Goal: Navigation & Orientation: Find specific page/section

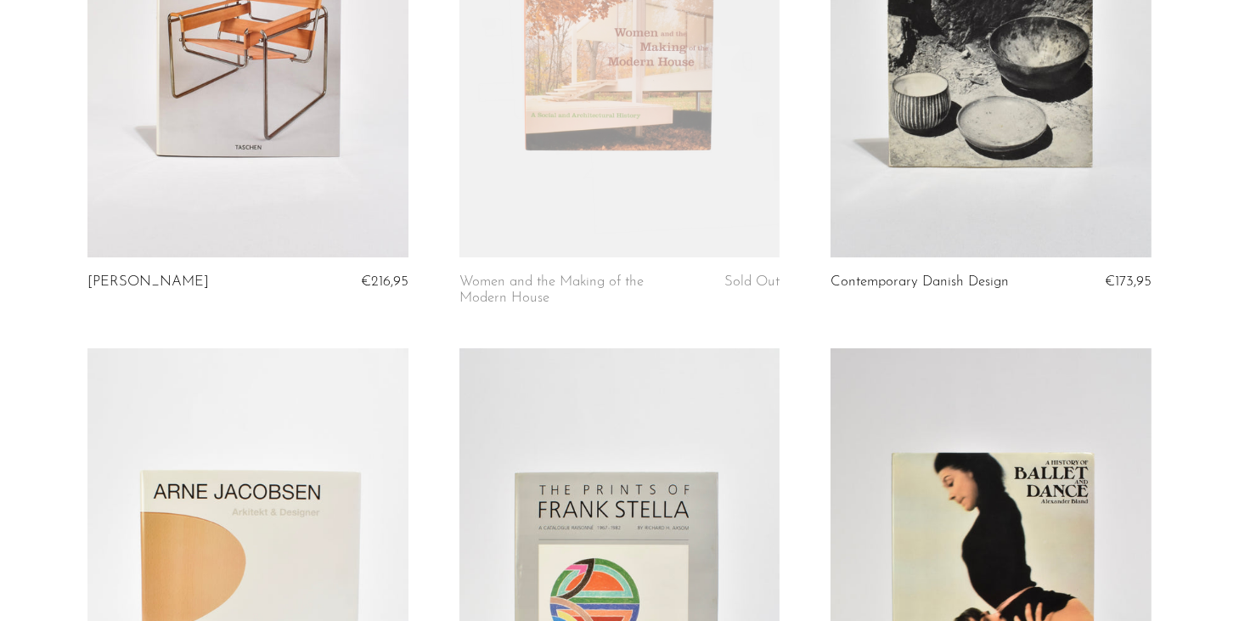
scroll to position [5775, 0]
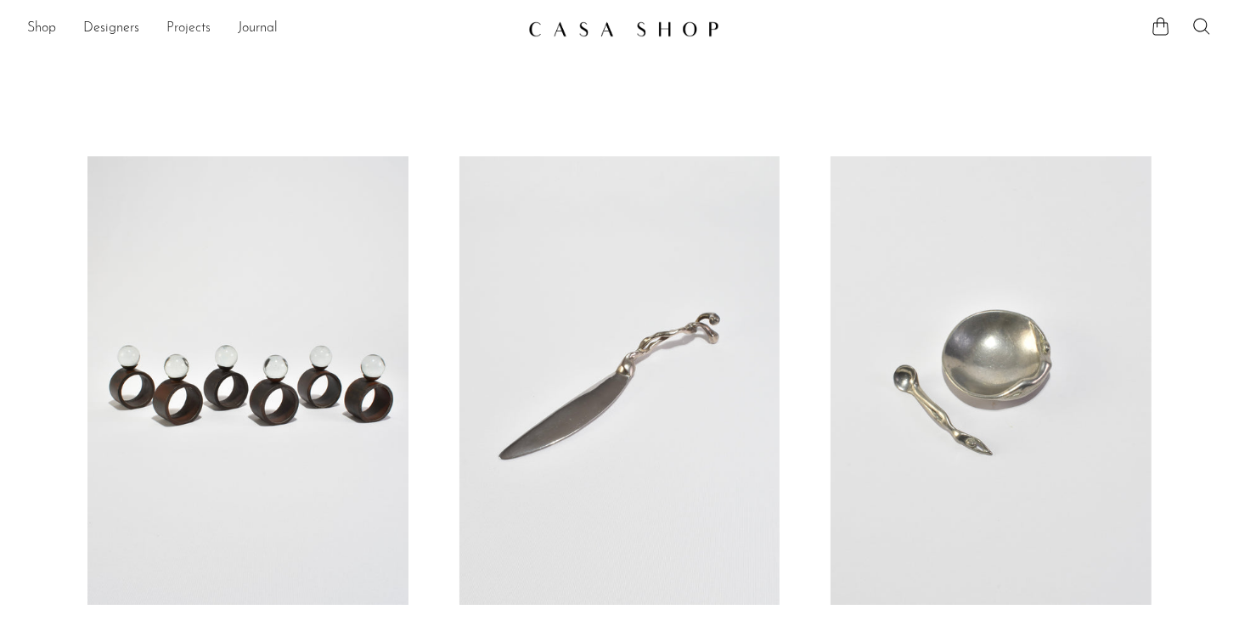
click at [176, 29] on link "Projects" at bounding box center [188, 29] width 44 height 22
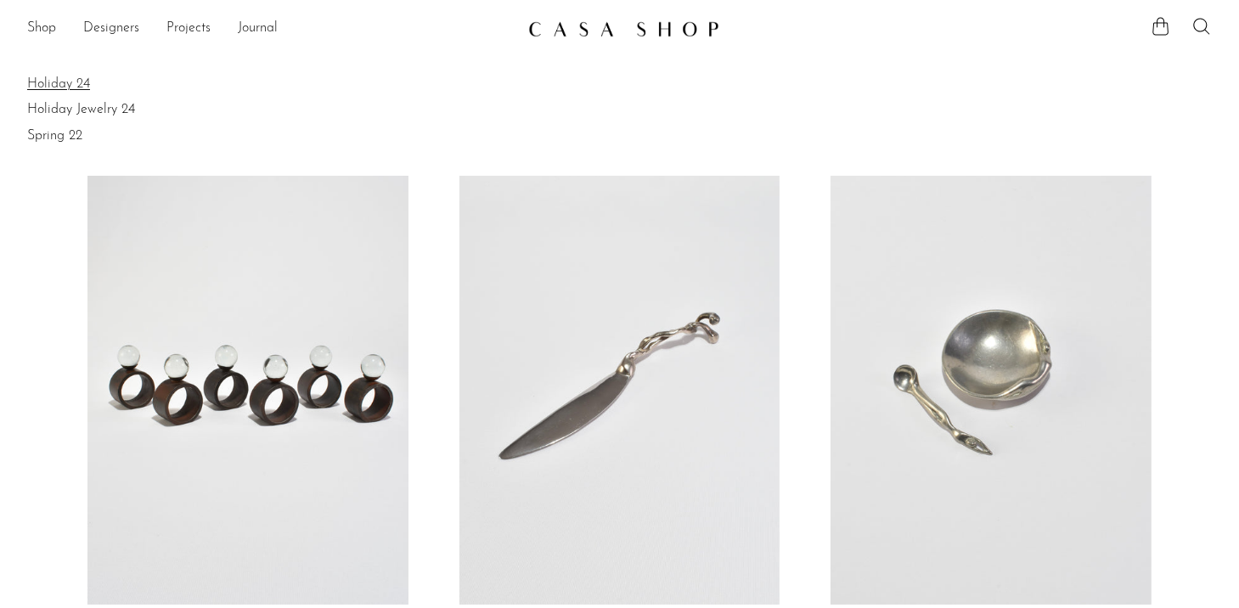
click at [65, 83] on link "Holiday 24" at bounding box center [619, 84] width 1185 height 19
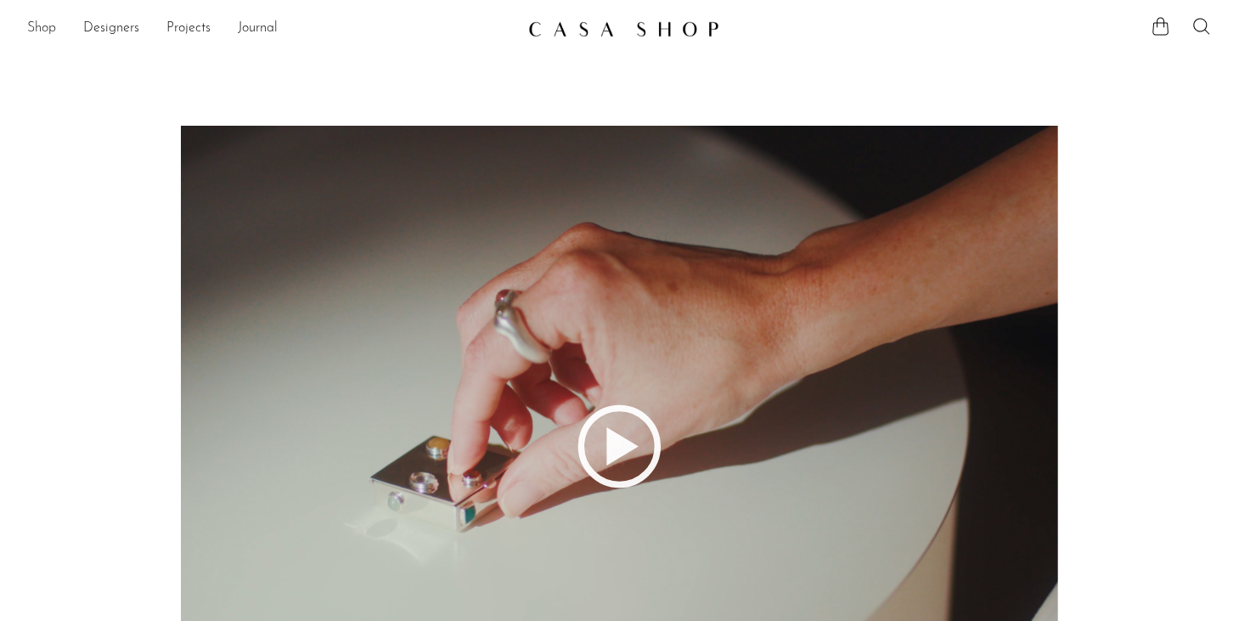
click at [31, 34] on link "Shop" at bounding box center [41, 29] width 29 height 22
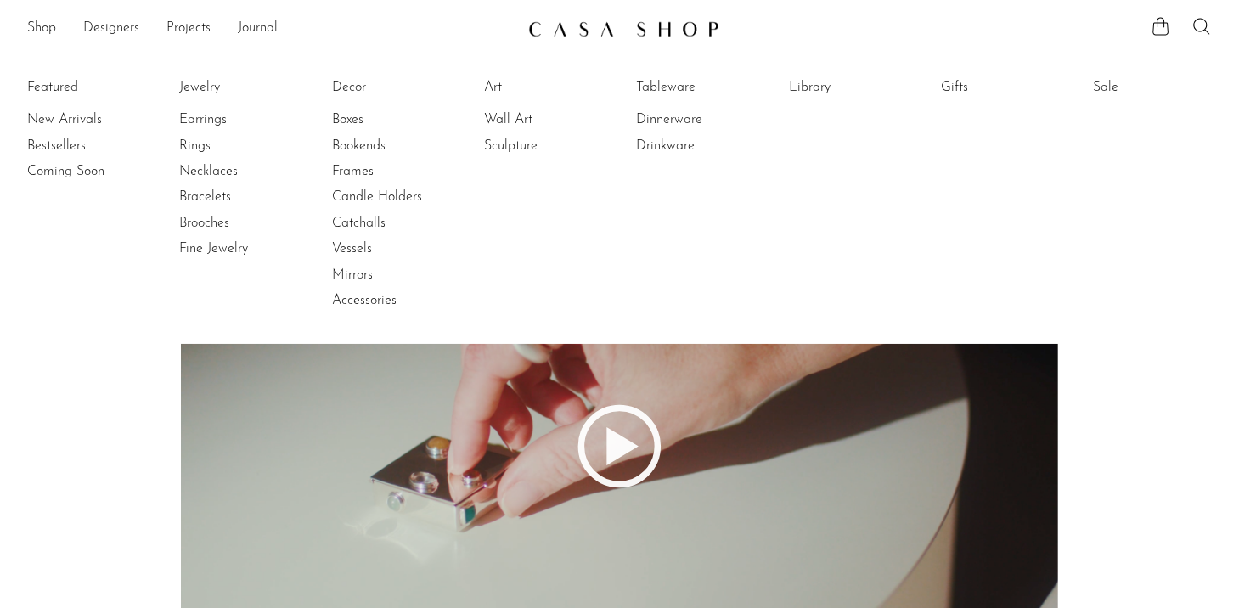
click at [220, 129] on li "Earrings" at bounding box center [242, 119] width 127 height 25
click at [214, 123] on link "Earrings" at bounding box center [242, 119] width 127 height 19
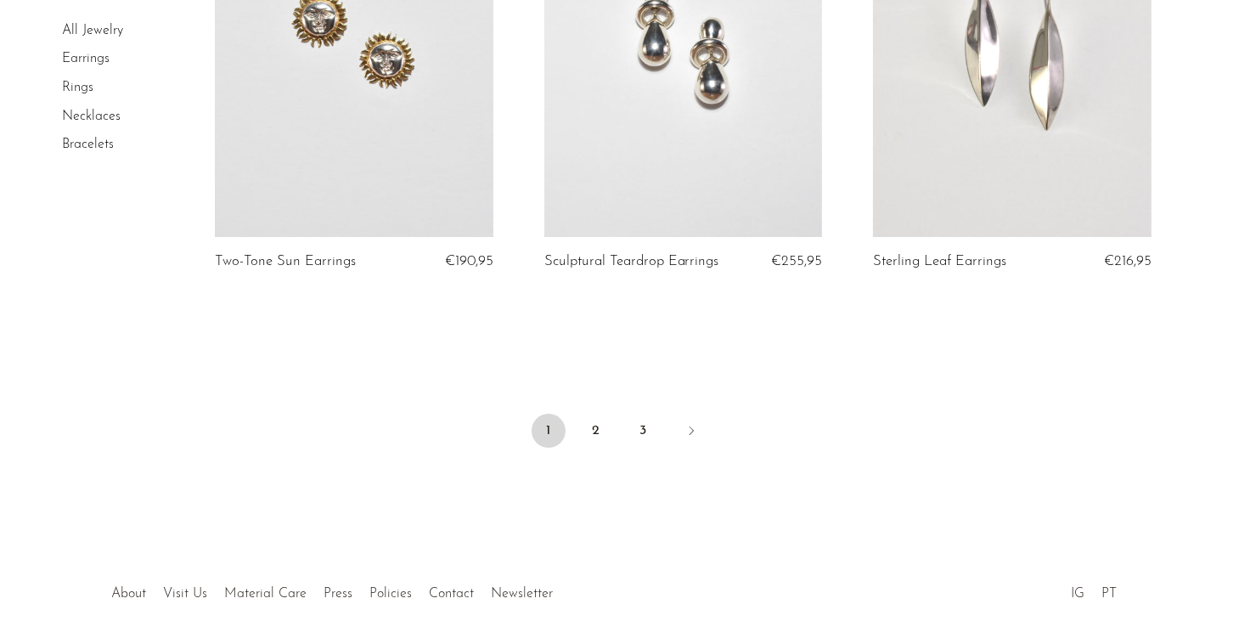
scroll to position [5520, 0]
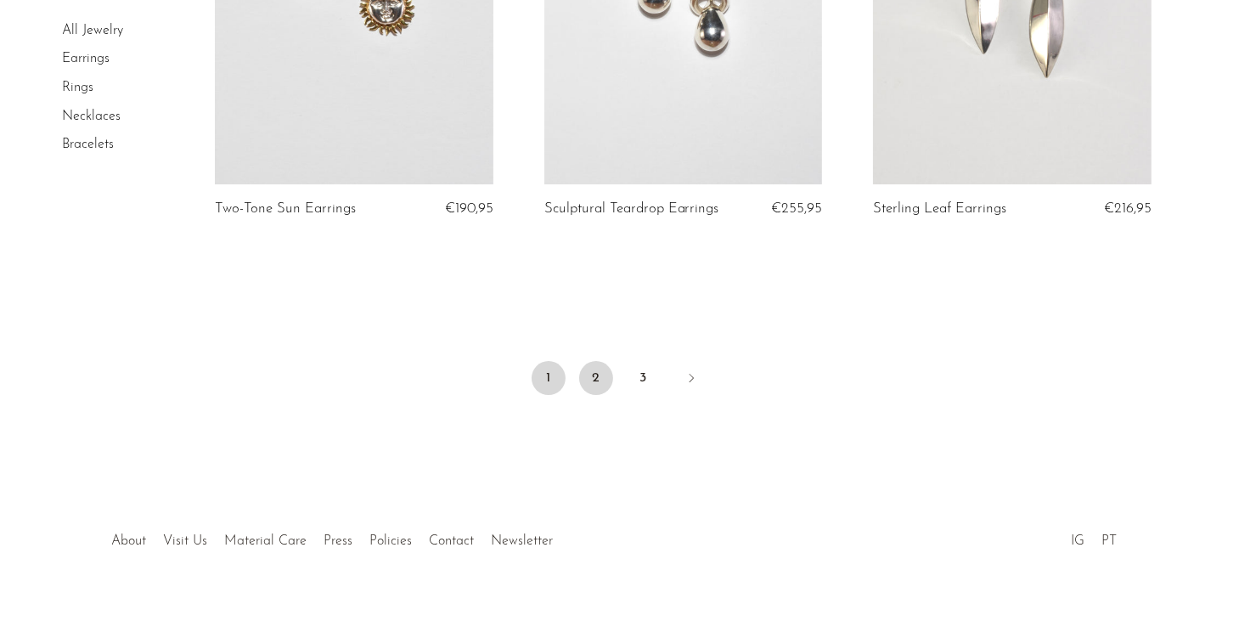
click at [601, 390] on link "2" at bounding box center [596, 378] width 34 height 34
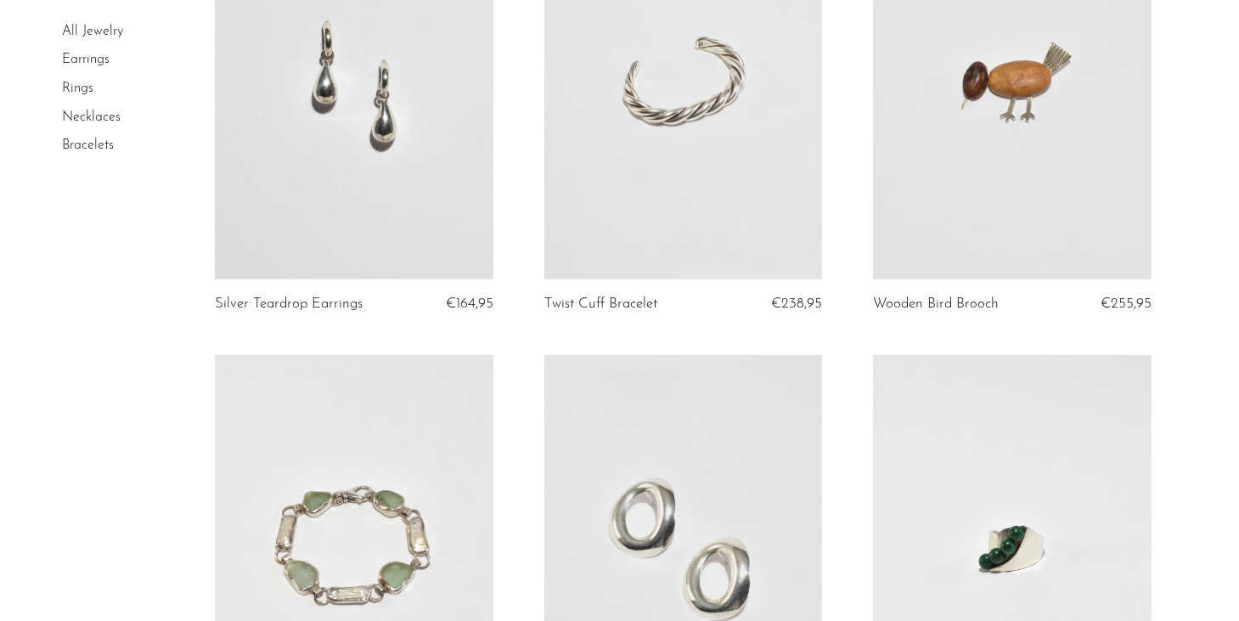
scroll to position [2123, 0]
